Goal: Task Accomplishment & Management: Manage account settings

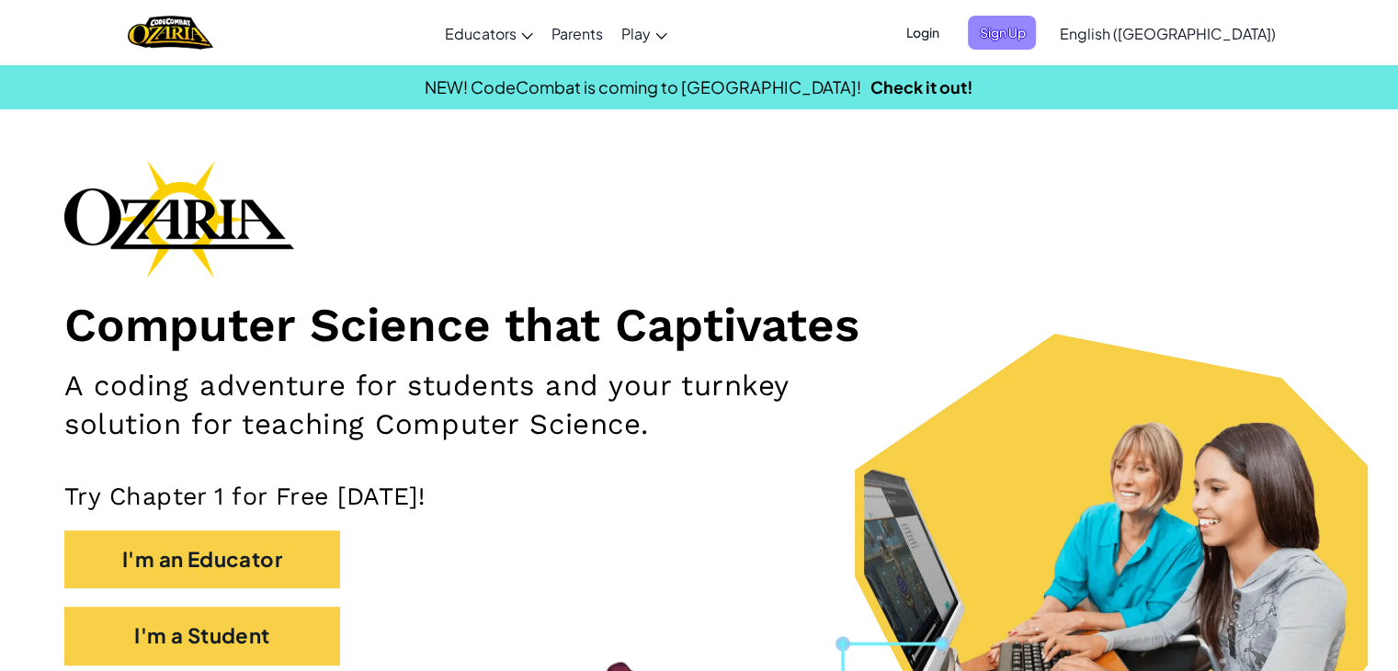
click at [1036, 30] on span "Sign Up" at bounding box center [1002, 33] width 68 height 34
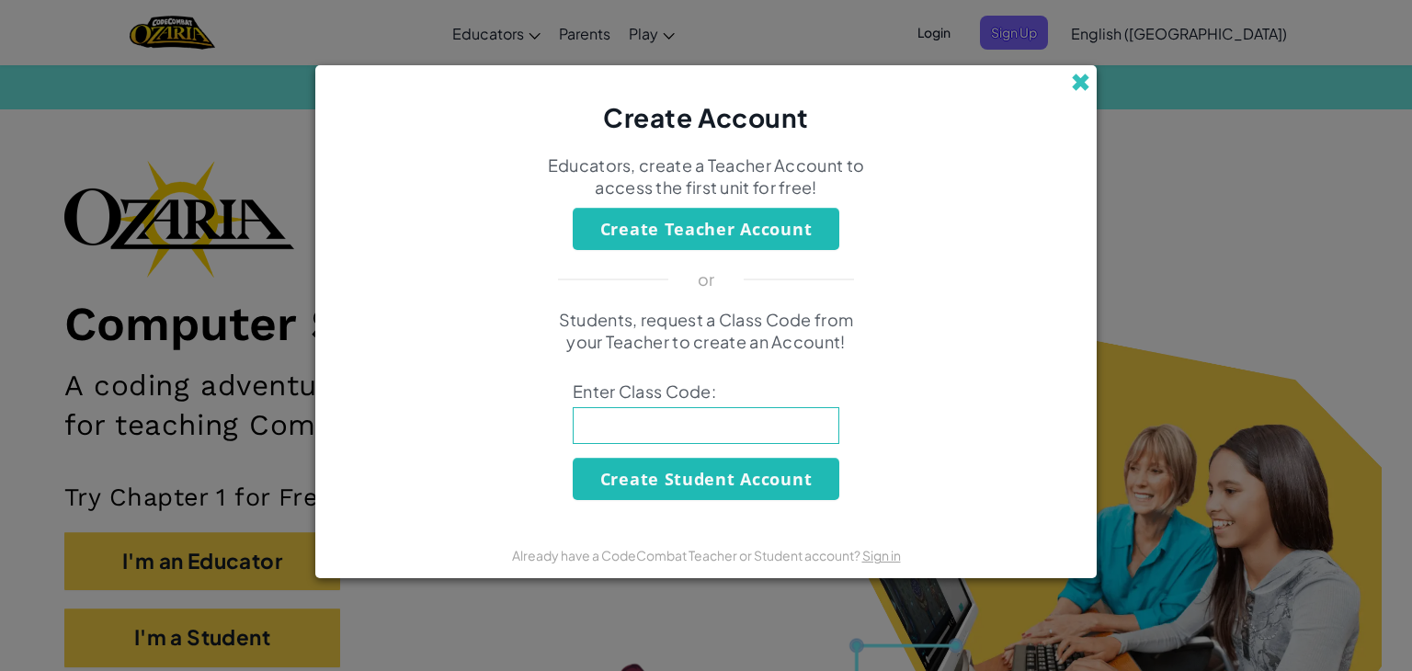
click at [1081, 80] on span at bounding box center [1080, 82] width 19 height 19
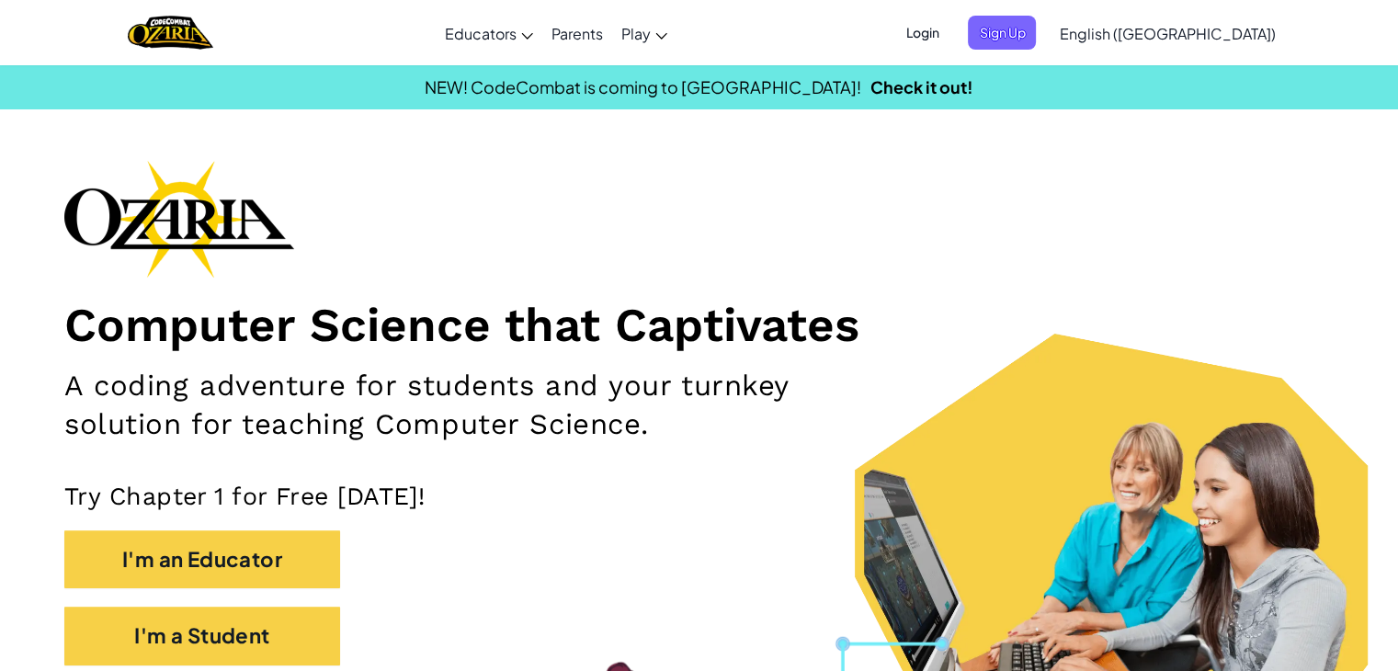
click at [949, 34] on span "Login" at bounding box center [921, 33] width 55 height 34
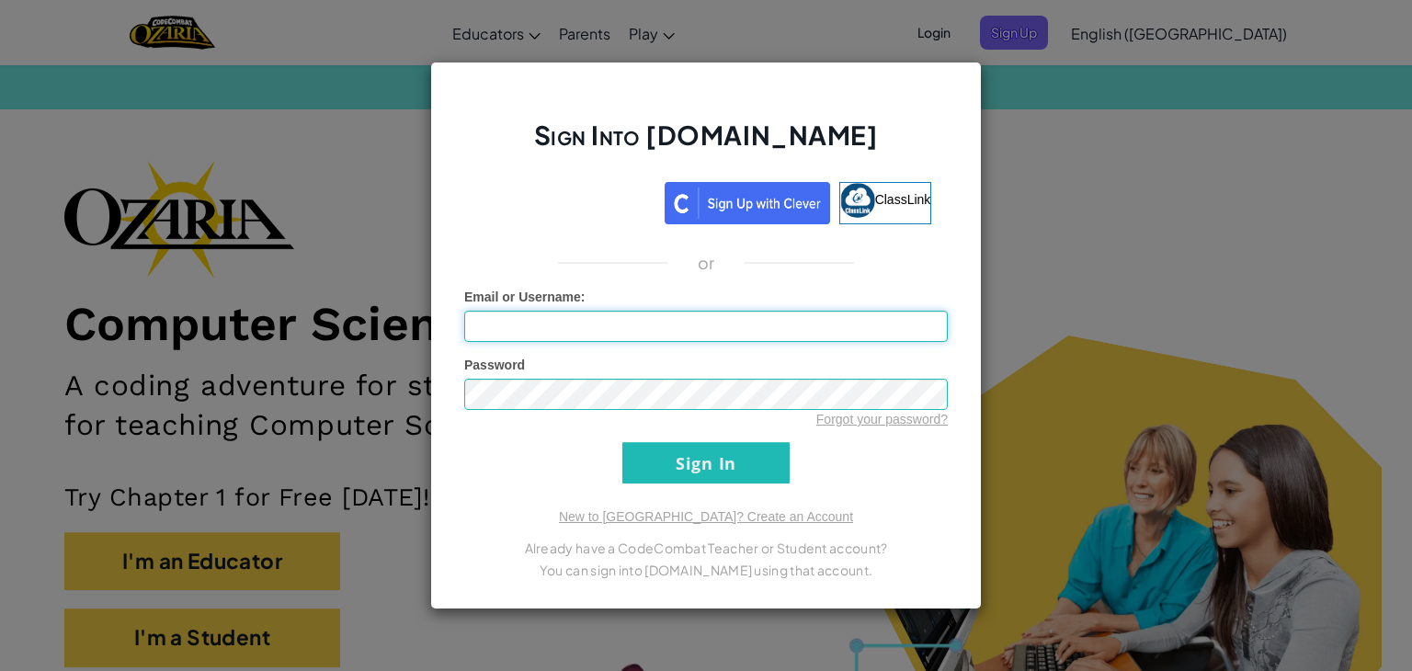
click at [533, 316] on input "Email or Username :" at bounding box center [705, 326] width 483 height 31
type input "[EMAIL_ADDRESS][DOMAIN_NAME]"
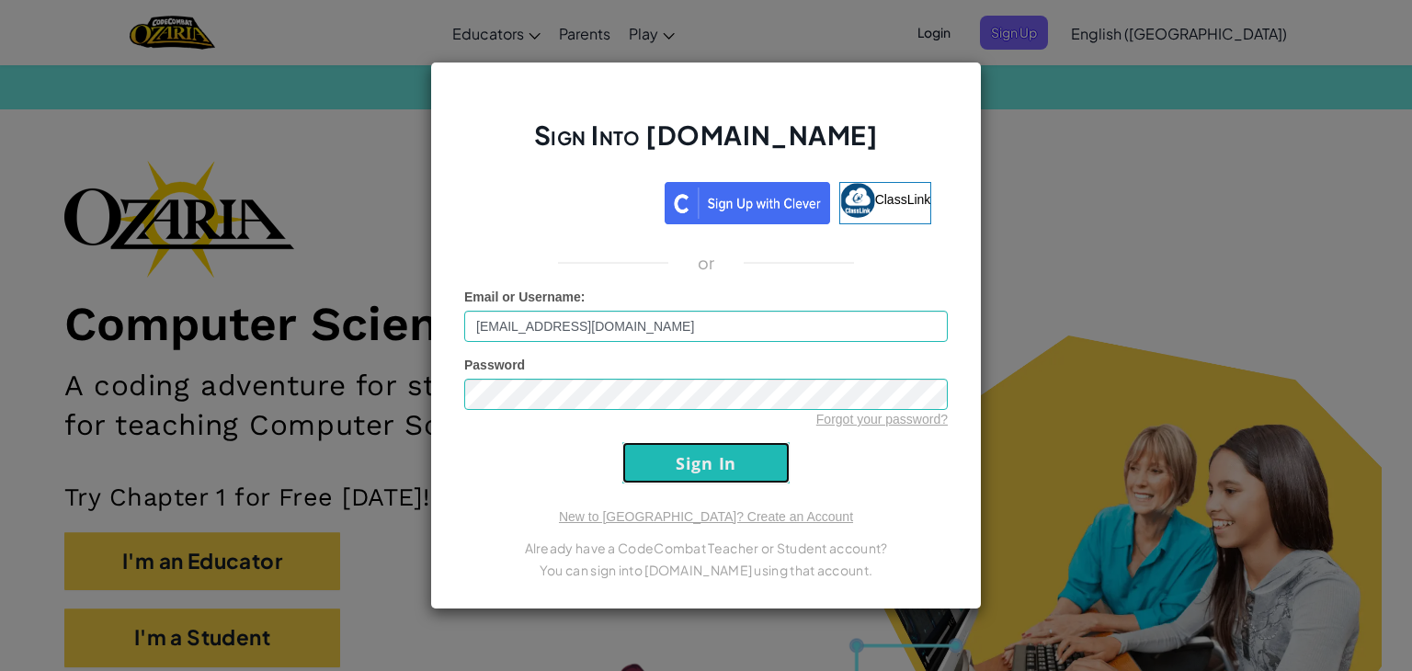
click at [727, 475] on input "Sign In" at bounding box center [705, 462] width 167 height 41
